Goal: Information Seeking & Learning: Find specific page/section

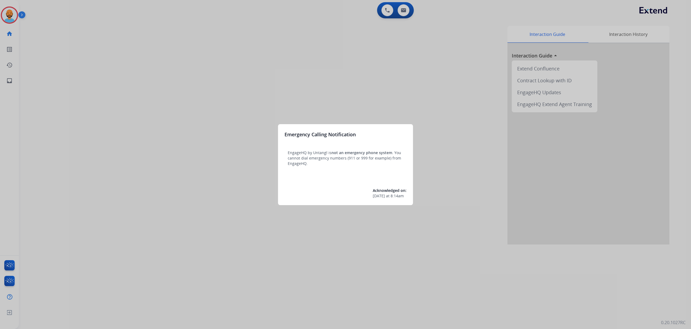
click at [14, 15] on div at bounding box center [345, 164] width 691 height 329
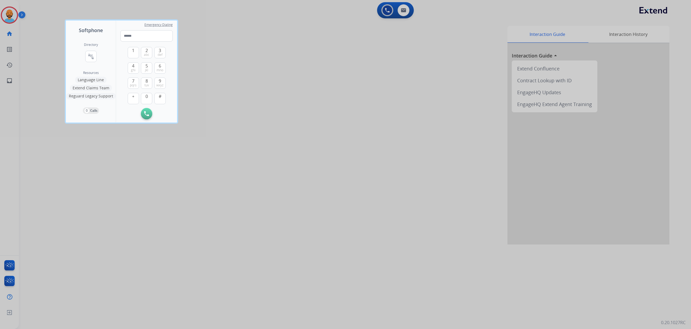
click at [14, 15] on div at bounding box center [345, 164] width 691 height 329
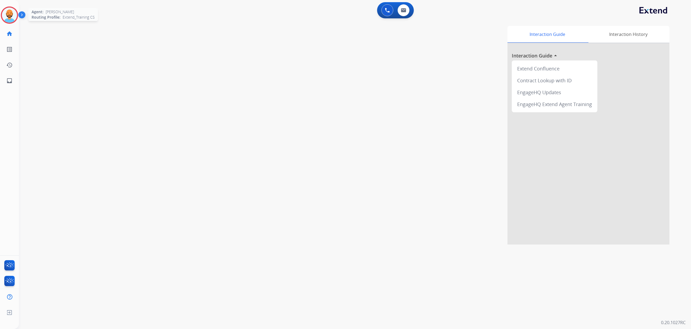
click at [14, 15] on img at bounding box center [9, 15] width 15 height 15
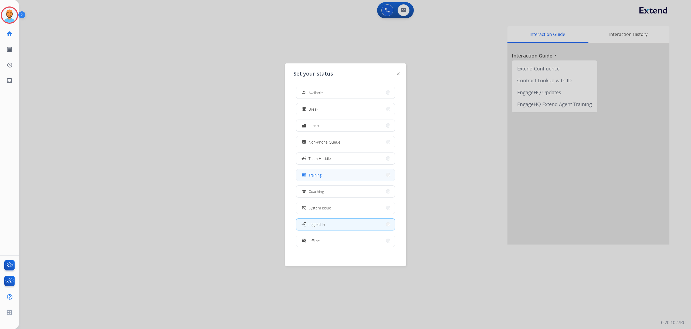
click at [382, 178] on button "menu_book Training" at bounding box center [345, 175] width 98 height 12
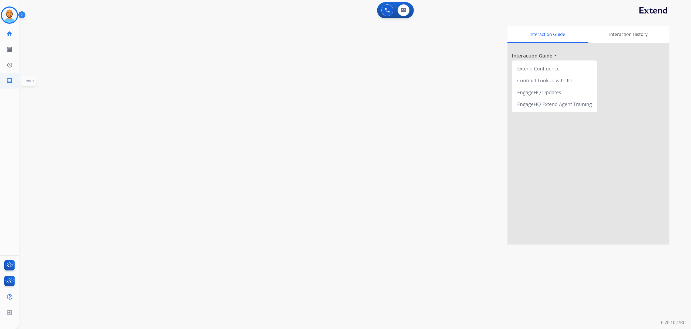
click at [10, 84] on link "inbox Emails" at bounding box center [9, 80] width 15 height 15
select select "**********"
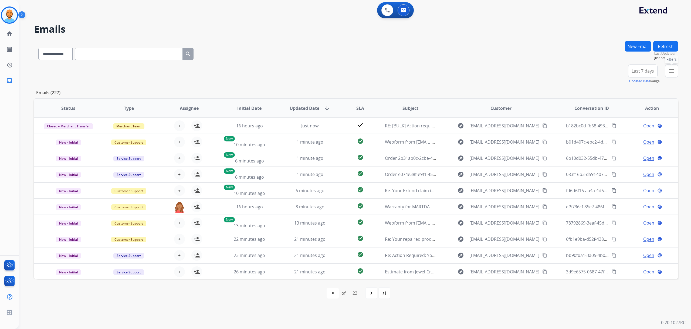
click at [665, 69] on button "menu Filters" at bounding box center [671, 70] width 13 height 13
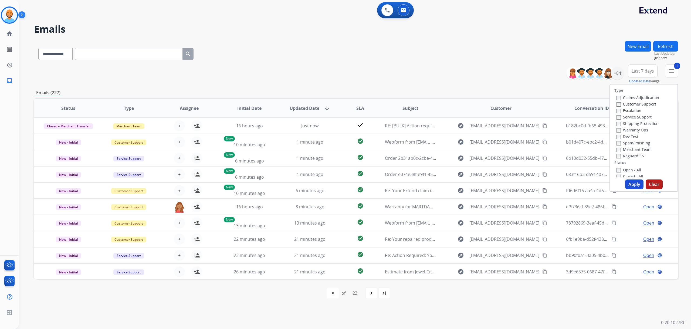
click at [616, 121] on label "Shipping Protection" at bounding box center [637, 123] width 42 height 5
click at [635, 188] on button "Apply" at bounding box center [634, 184] width 18 height 10
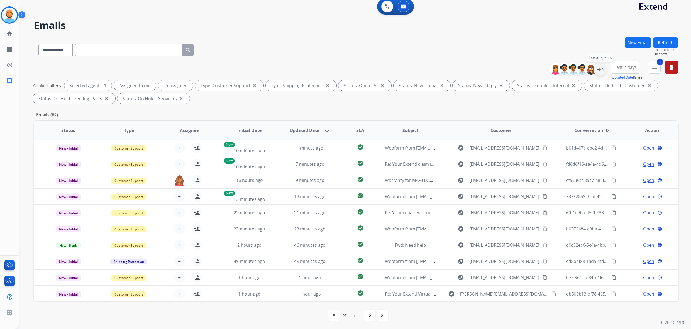
click at [601, 72] on div "+84" at bounding box center [599, 69] width 13 height 13
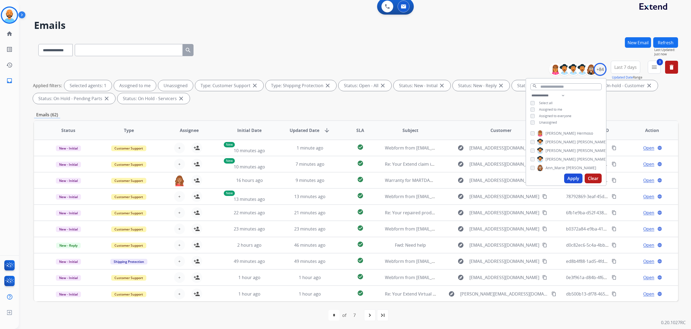
click at [527, 24] on h2 "Emails" at bounding box center [356, 25] width 644 height 11
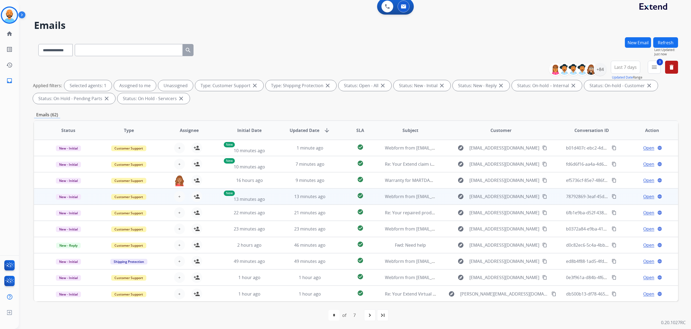
scroll to position [1, 0]
